Goal: Find specific page/section: Find specific page/section

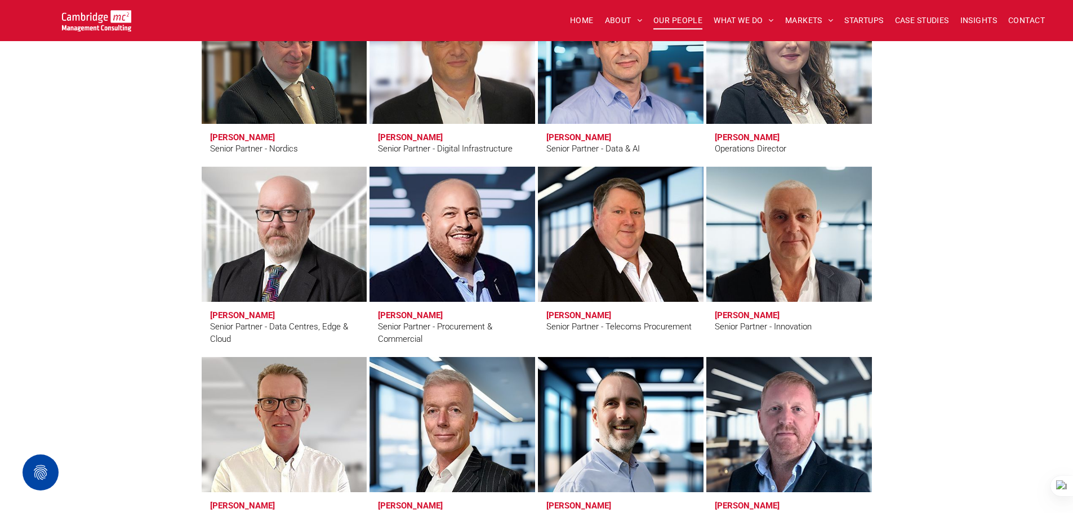
scroll to position [1577, 0]
